Goal: Transaction & Acquisition: Purchase product/service

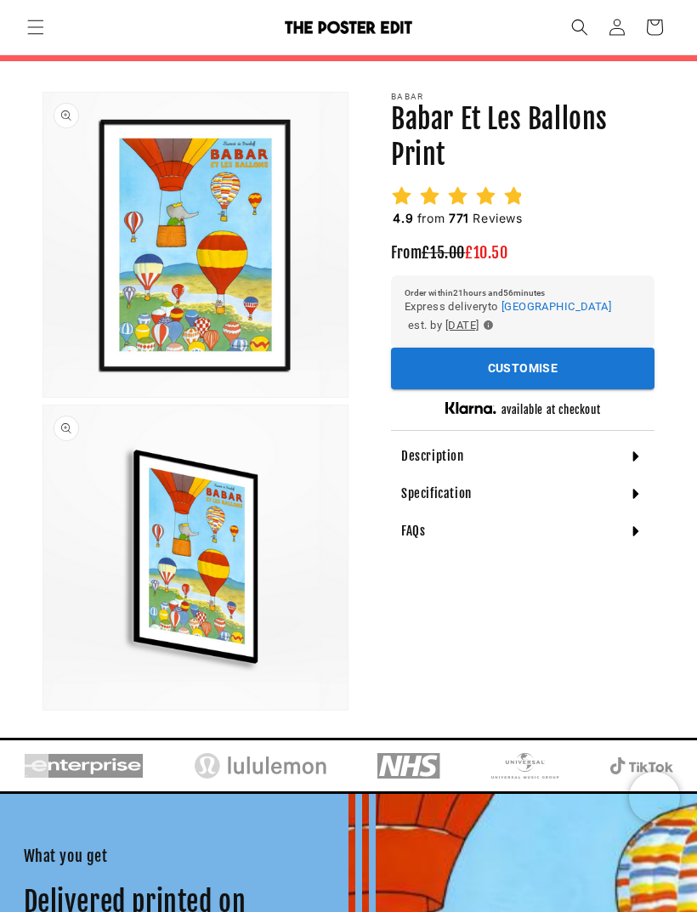
scroll to position [0, 600]
click at [457, 442] on div "Description" at bounding box center [522, 456] width 263 height 37
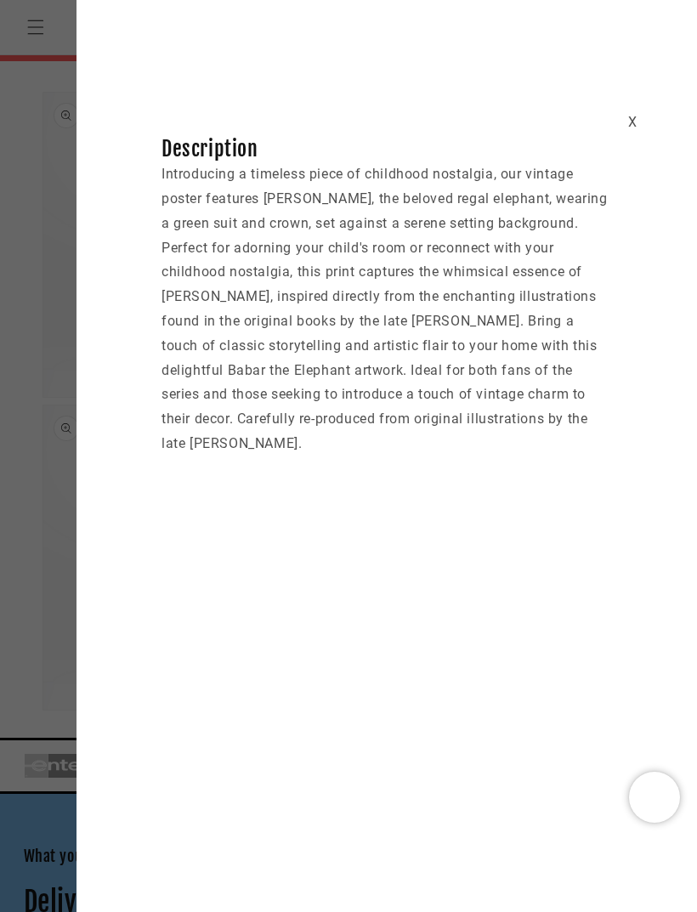
scroll to position [0, 1200]
click at [618, 119] on div "X Description Introducing a timeless piece of childhood nostalgia, our vintage …" at bounding box center [386, 253] width 620 height 405
click at [630, 132] on div "X" at bounding box center [632, 122] width 9 height 25
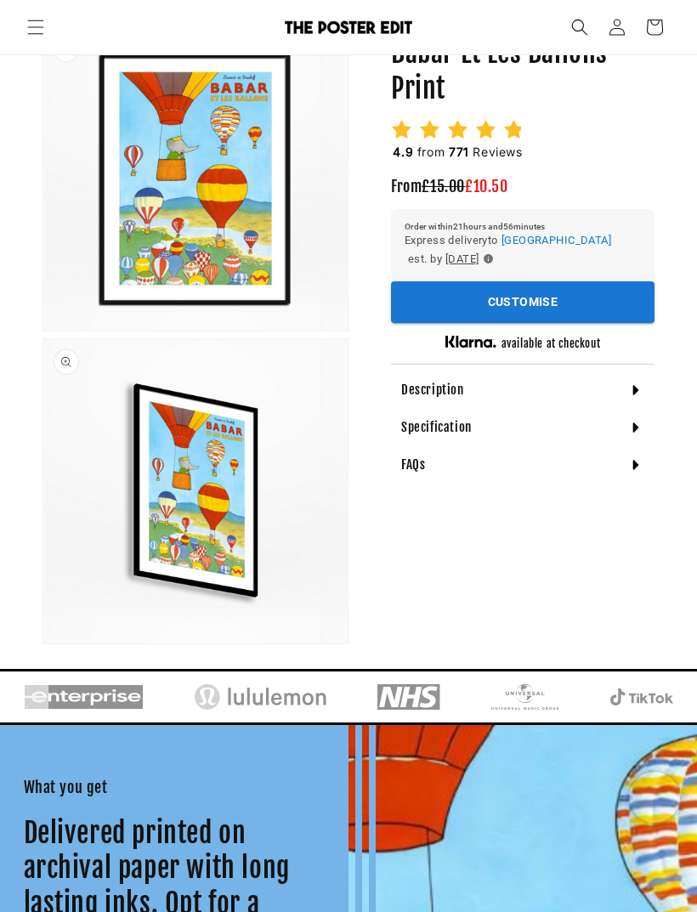
scroll to position [218, 0]
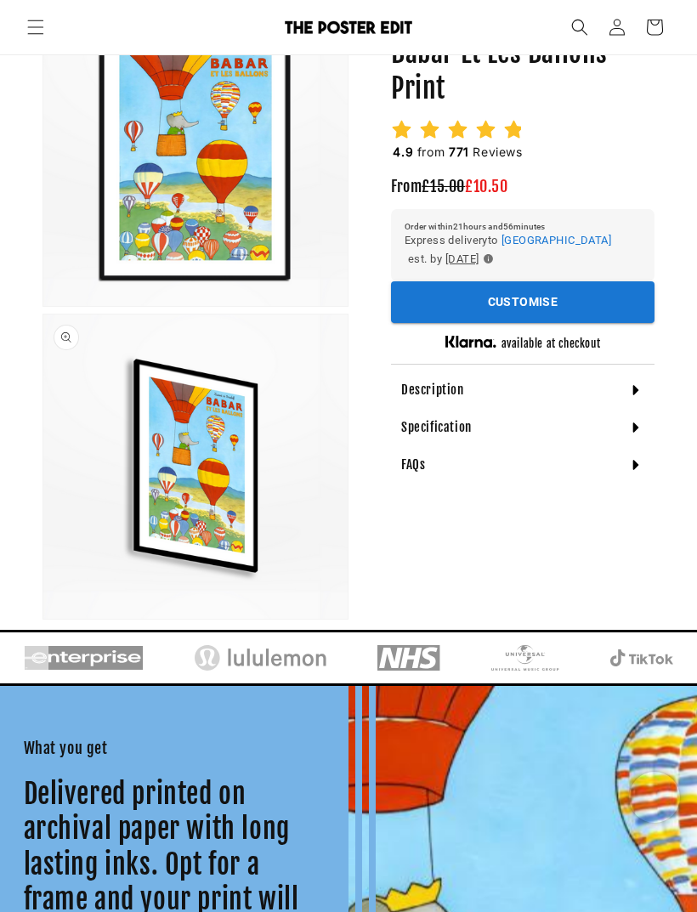
click at [471, 424] on div "Specification" at bounding box center [522, 427] width 263 height 37
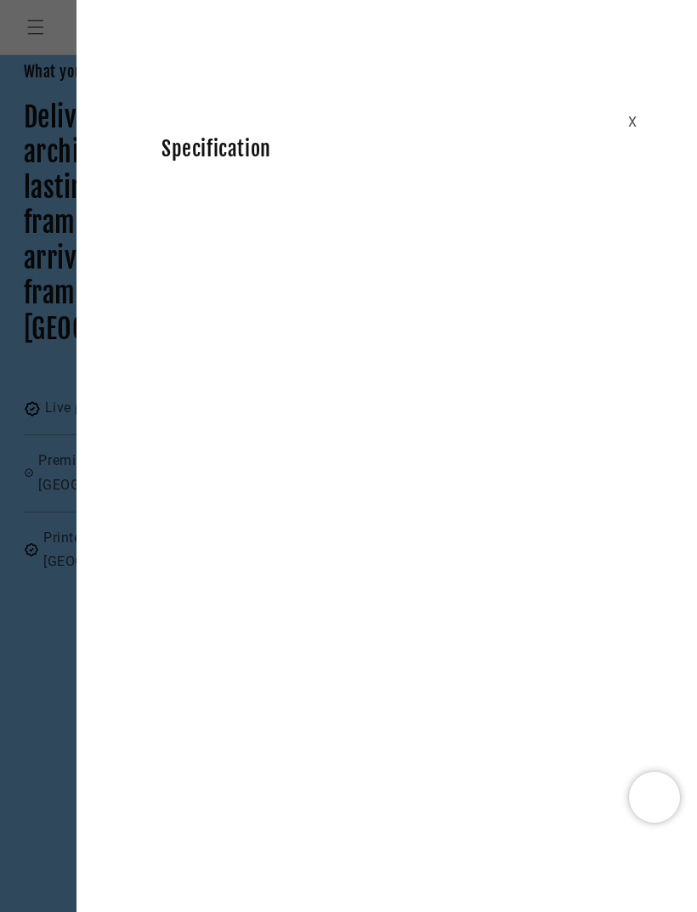
scroll to position [912, 0]
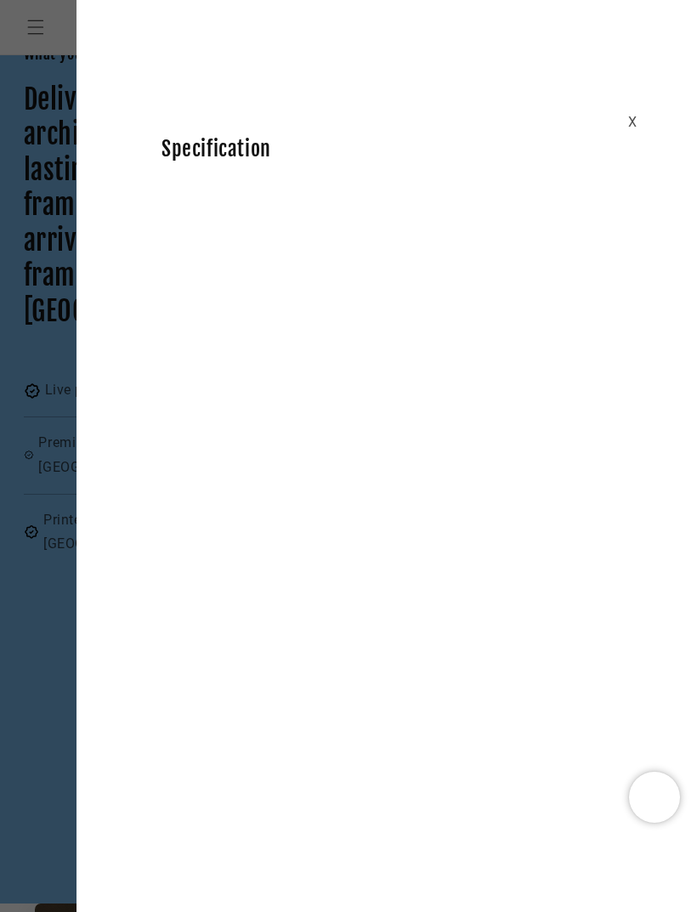
click at [631, 127] on div "X" at bounding box center [632, 122] width 9 height 25
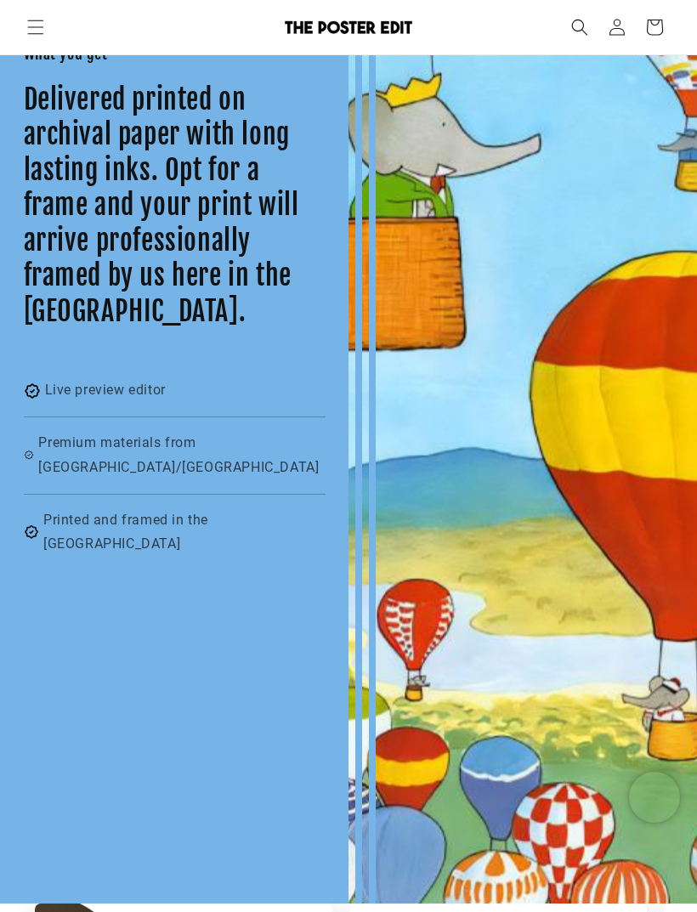
scroll to position [0, 600]
click at [569, 321] on div at bounding box center [522, 448] width 348 height 912
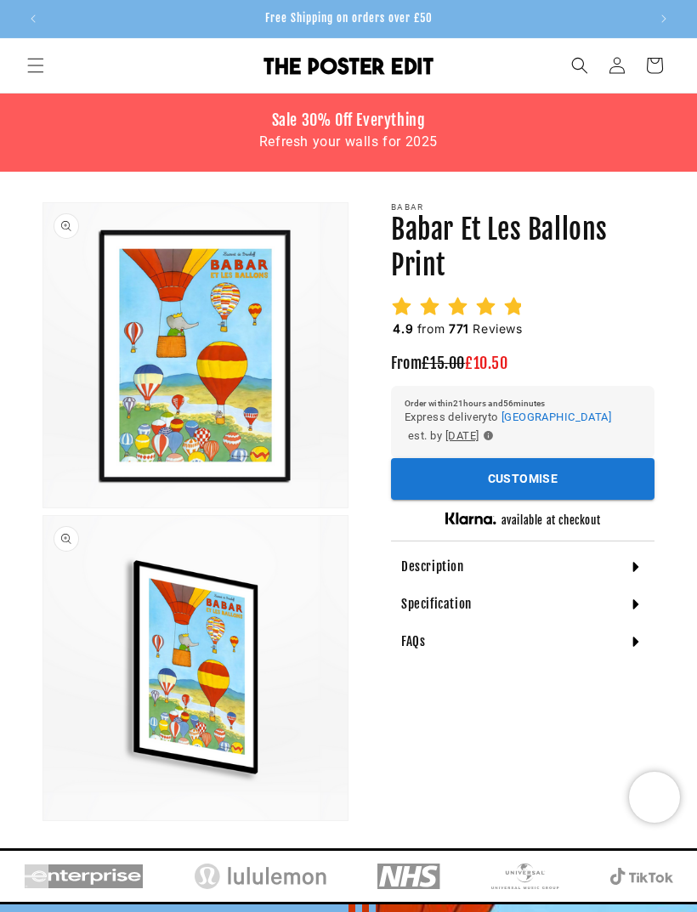
click at [528, 483] on button "Customise" at bounding box center [522, 479] width 263 height 42
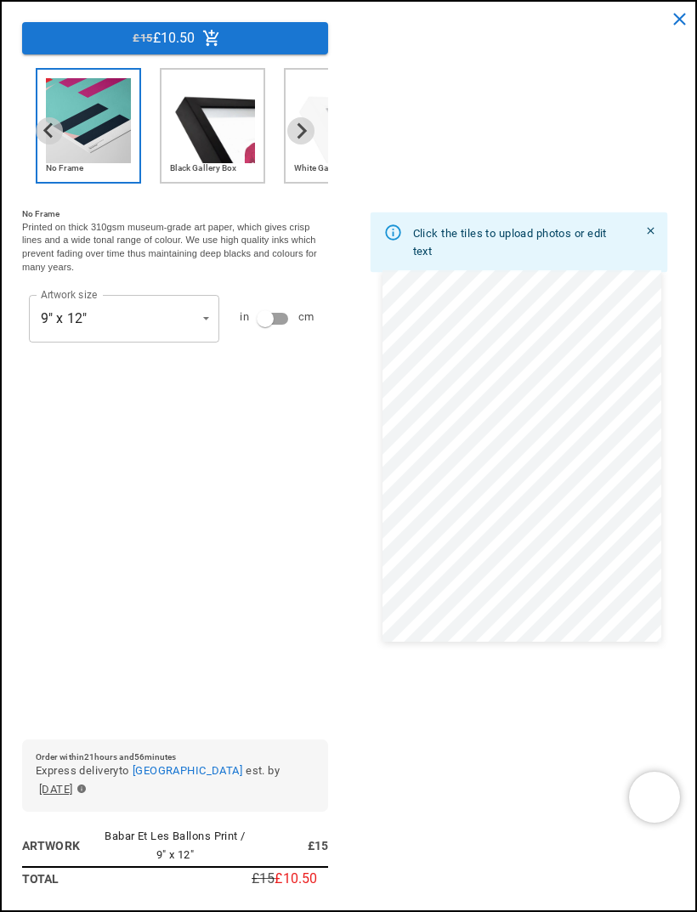
scroll to position [0, 1200]
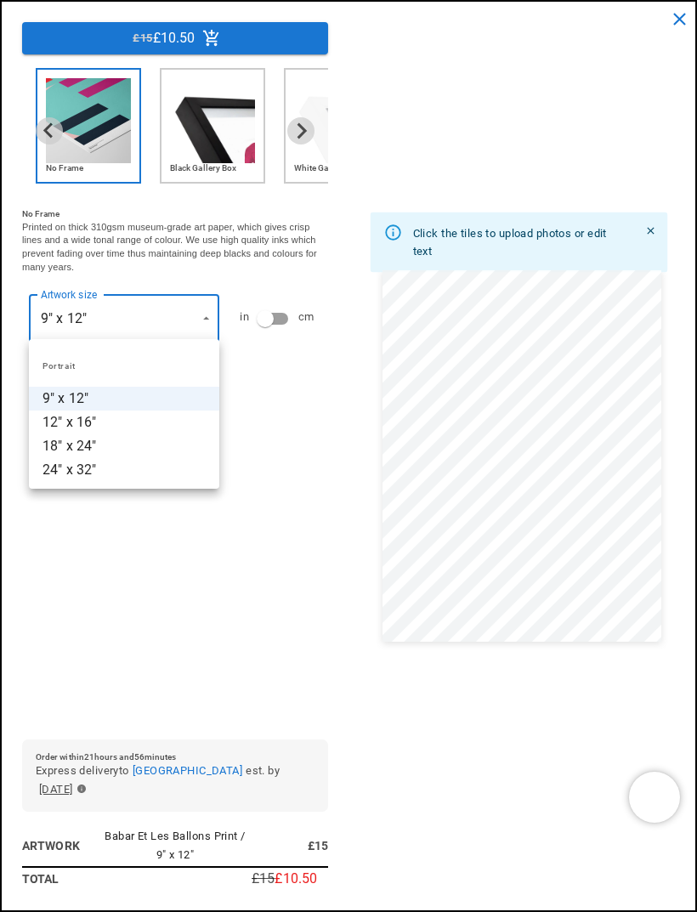
click at [296, 119] on div at bounding box center [348, 456] width 697 height 912
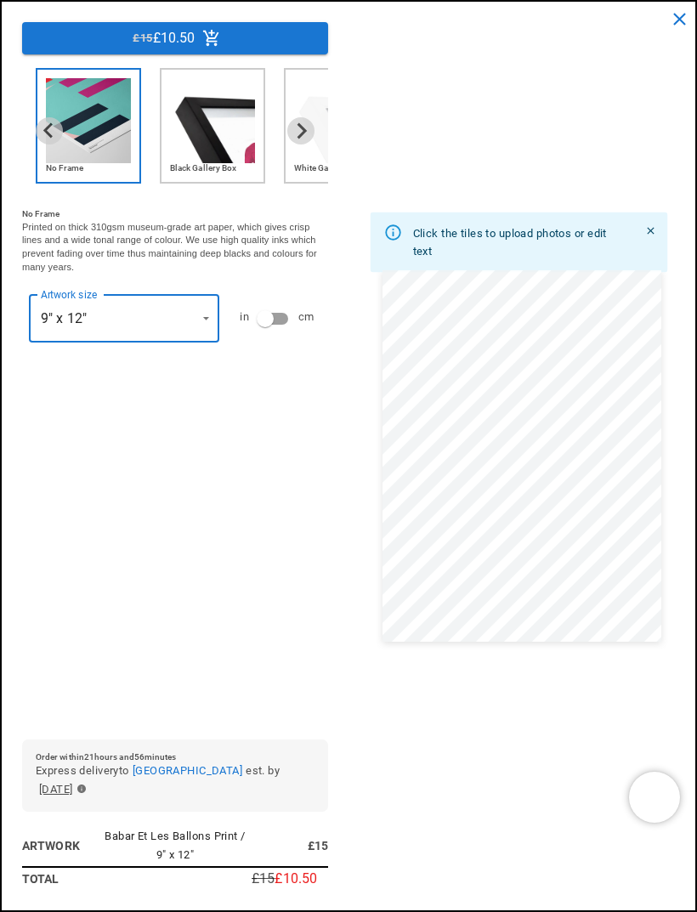
scroll to position [0, 0]
click at [301, 136] on icon "Next slide" at bounding box center [301, 130] width 9 height 15
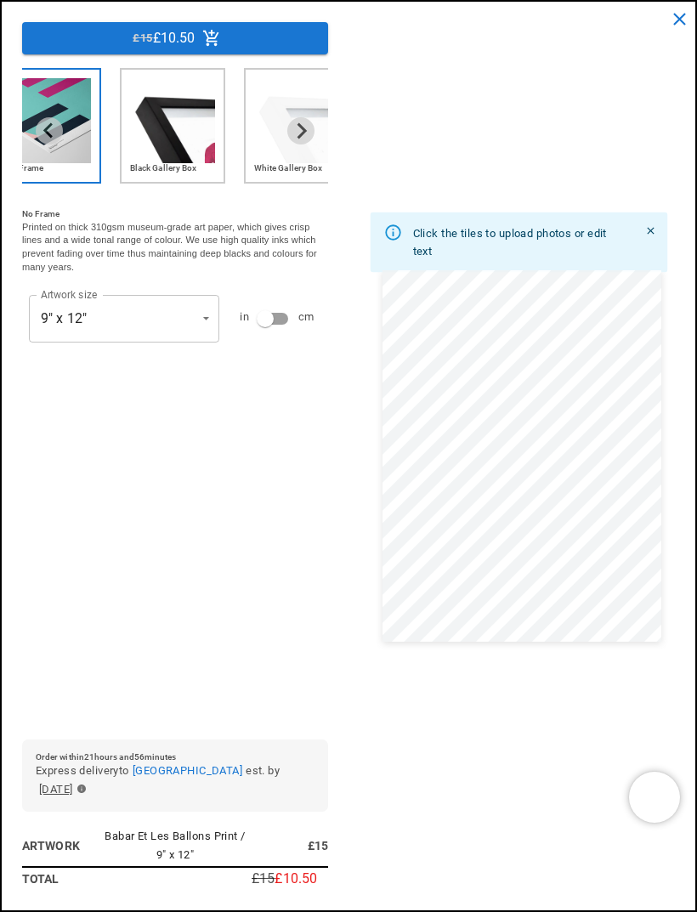
click at [295, 140] on button "Next slide" at bounding box center [300, 130] width 27 height 27
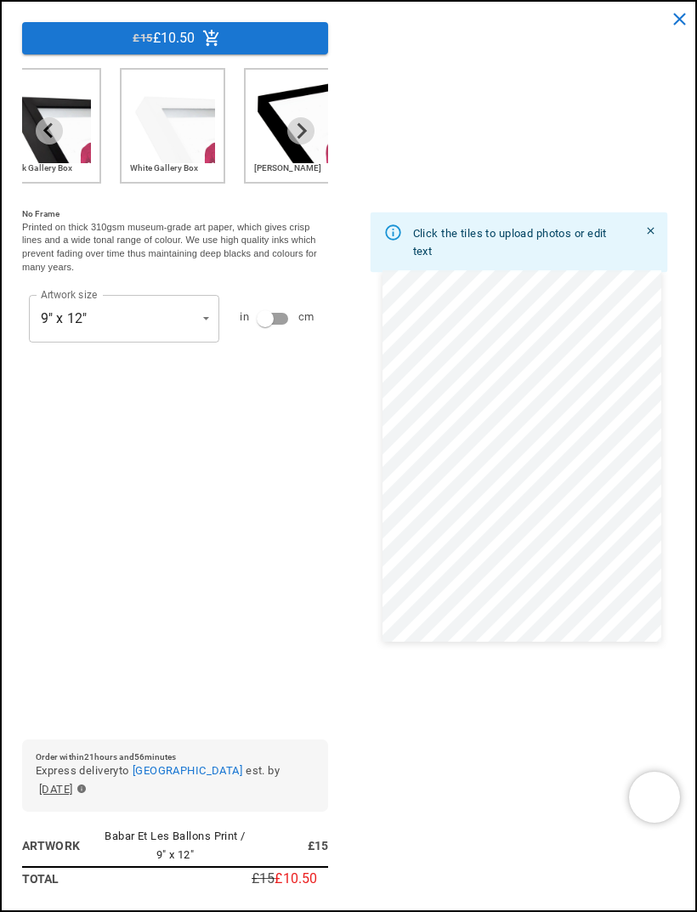
click at [302, 135] on icon "Next slide" at bounding box center [301, 130] width 9 height 15
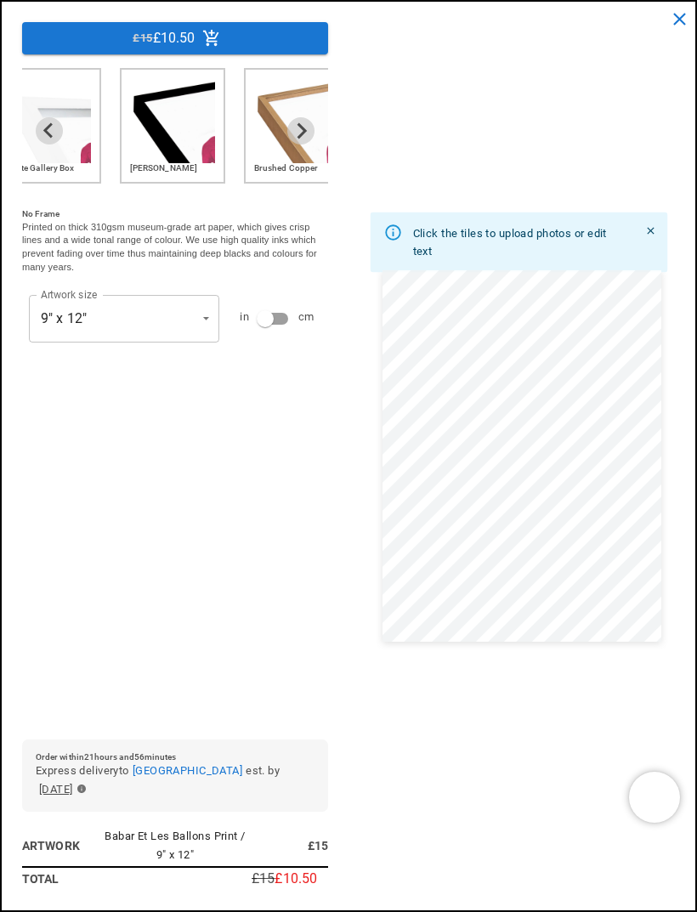
click at [296, 132] on icon "Next slide" at bounding box center [300, 130] width 16 height 16
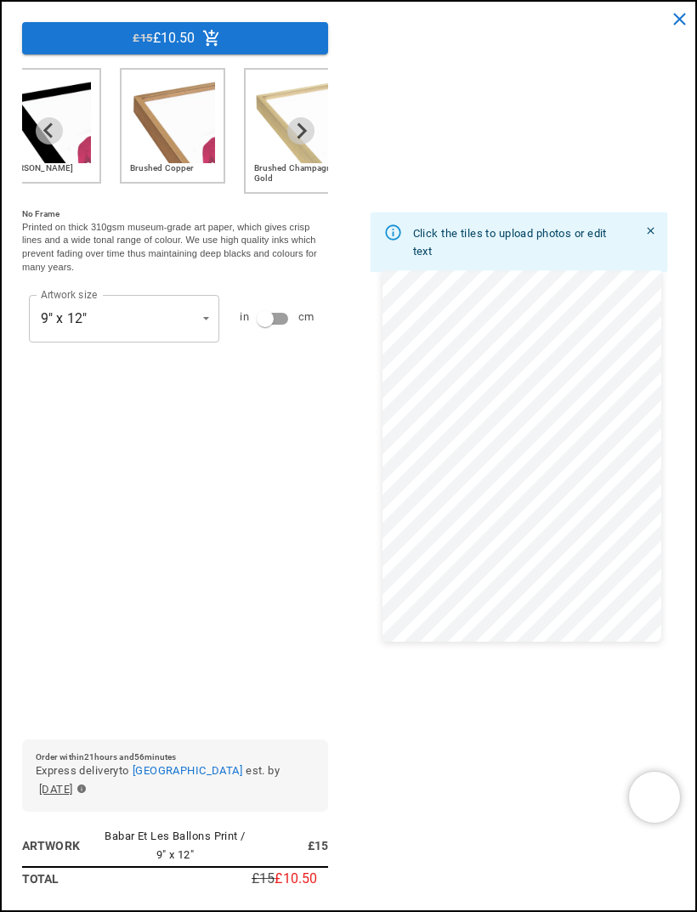
click at [305, 137] on icon "Next slide" at bounding box center [300, 130] width 16 height 16
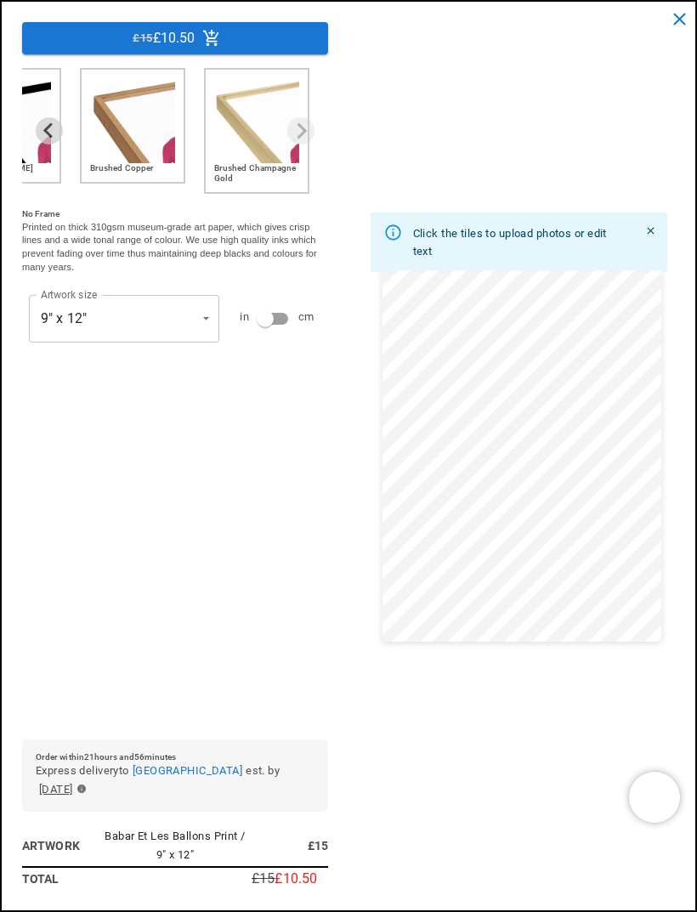
click at [301, 144] on div "Brushed Champagne Gold" at bounding box center [256, 131] width 105 height 126
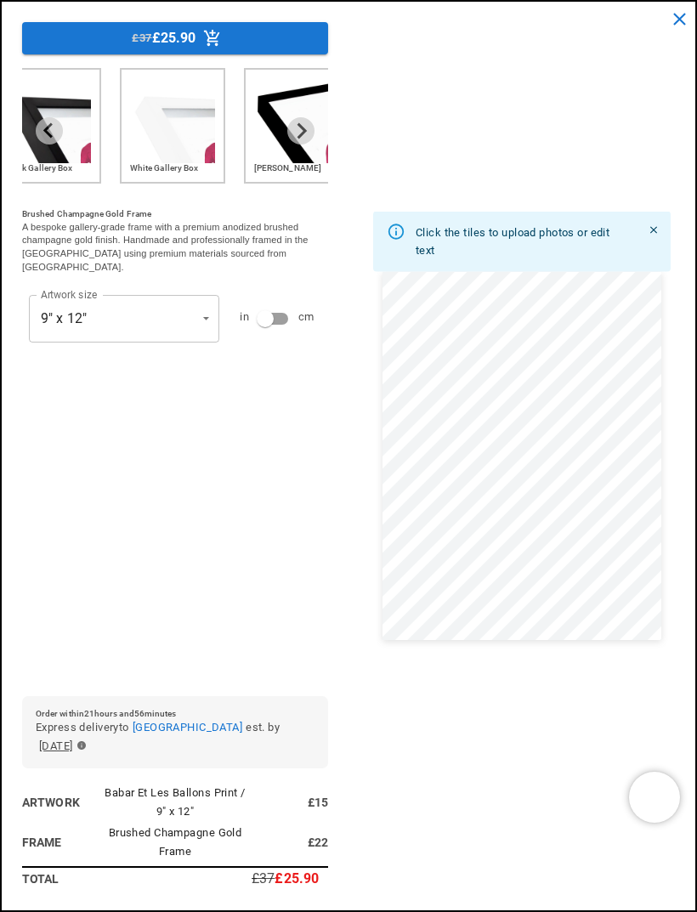
scroll to position [0, 1200]
